Goal: Task Accomplishment & Management: Manage account settings

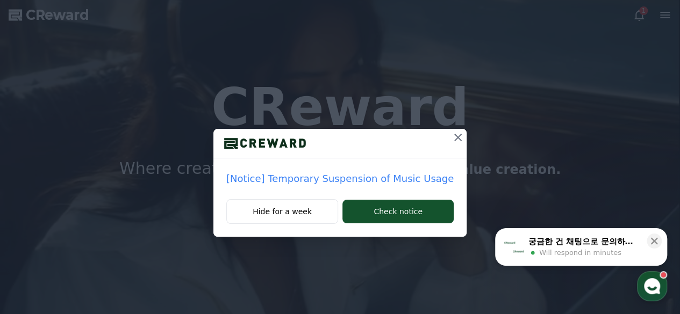
click at [454, 137] on icon at bounding box center [458, 138] width 8 height 8
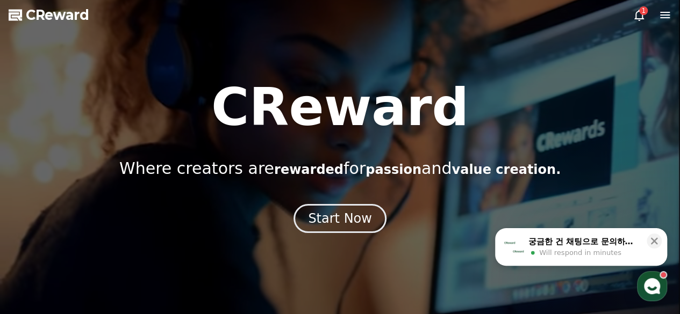
click at [662, 13] on icon at bounding box center [664, 15] width 13 height 13
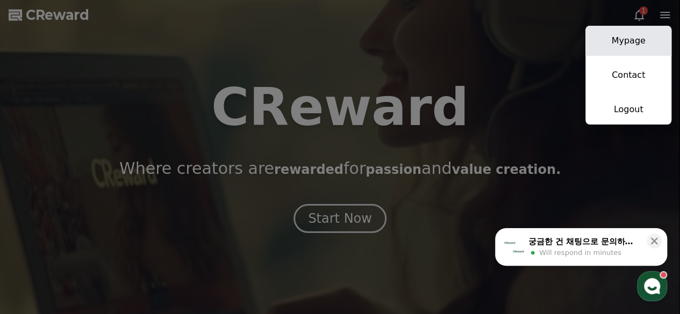
click at [632, 38] on link "Mypage" at bounding box center [628, 41] width 86 height 30
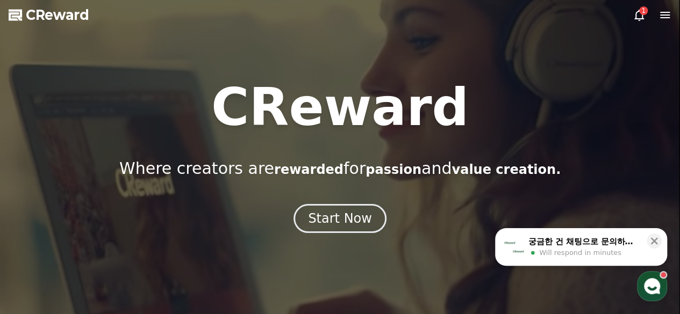
select select "**********"
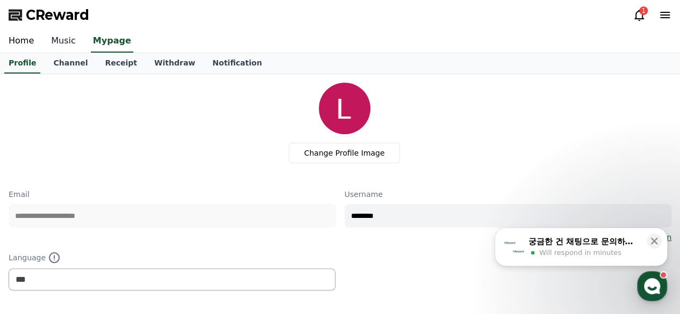
click at [56, 39] on link "Music" at bounding box center [63, 41] width 42 height 23
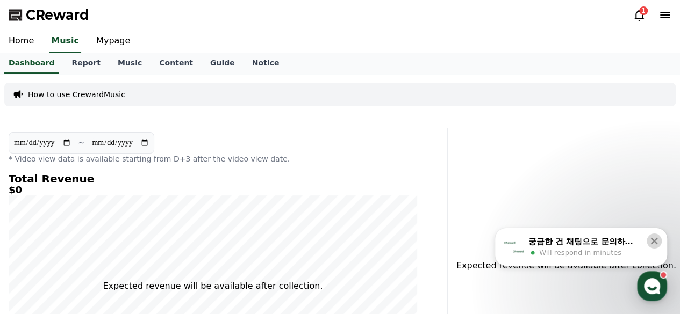
click at [658, 241] on icon at bounding box center [653, 241] width 11 height 11
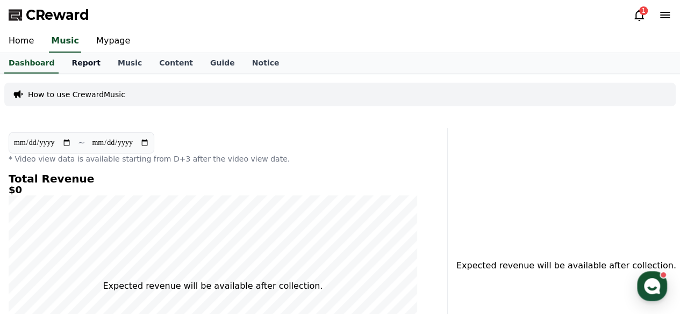
click at [80, 66] on link "Report" at bounding box center [86, 63] width 46 height 20
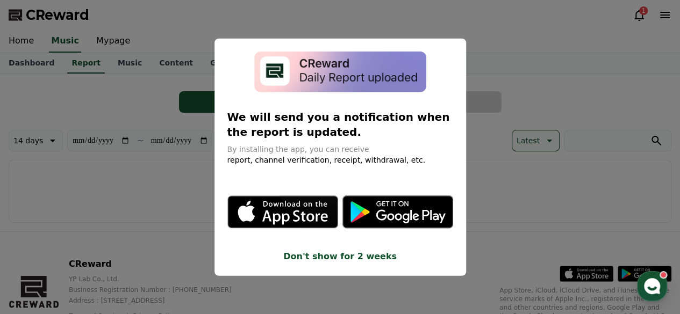
click at [608, 97] on button "close modal" at bounding box center [340, 157] width 680 height 314
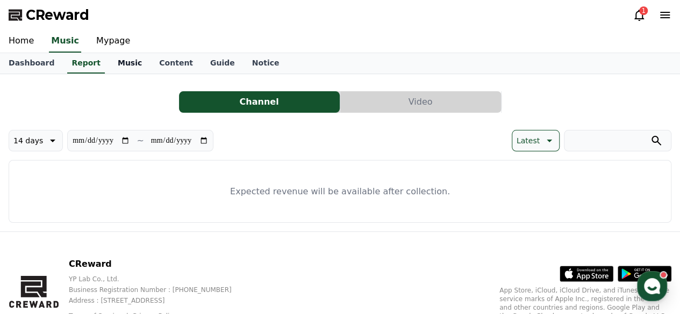
click at [113, 60] on link "Music" at bounding box center [129, 63] width 41 height 20
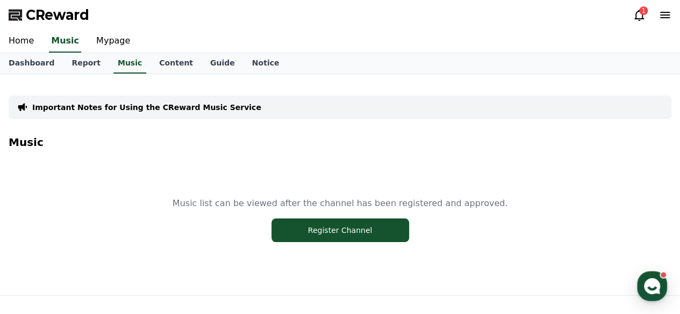
click at [661, 16] on icon at bounding box center [664, 15] width 13 height 13
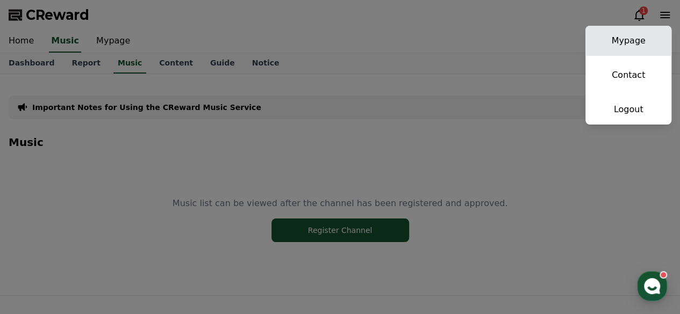
click at [636, 37] on link "Mypage" at bounding box center [628, 41] width 86 height 30
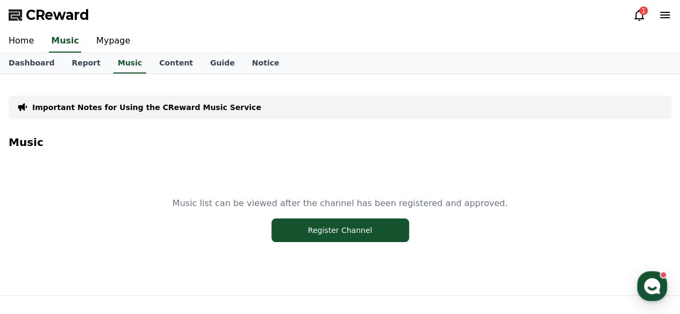
select select "**********"
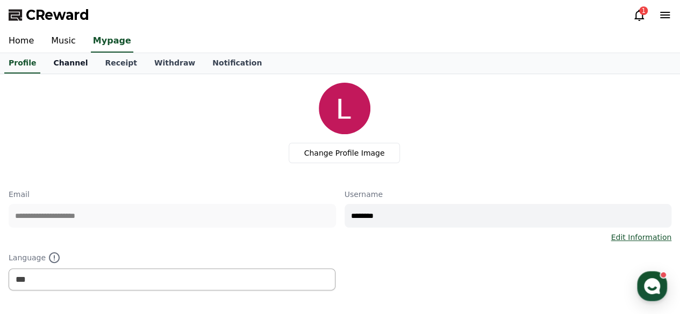
click at [65, 58] on link "Channel" at bounding box center [71, 63] width 52 height 20
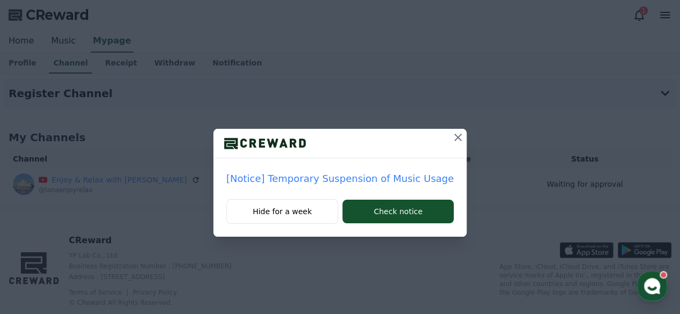
click at [451, 136] on icon at bounding box center [457, 137] width 13 height 13
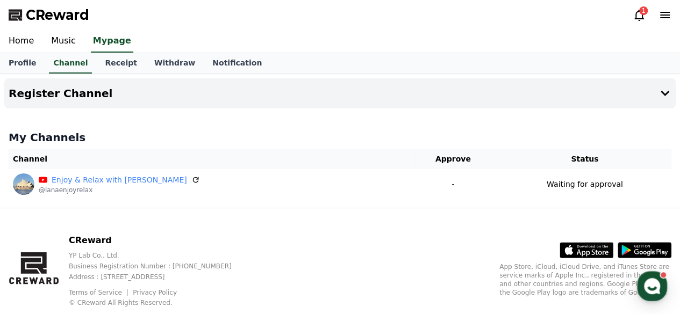
click at [311, 21] on div "CReward 1" at bounding box center [340, 15] width 680 height 30
